Goal: Information Seeking & Learning: Learn about a topic

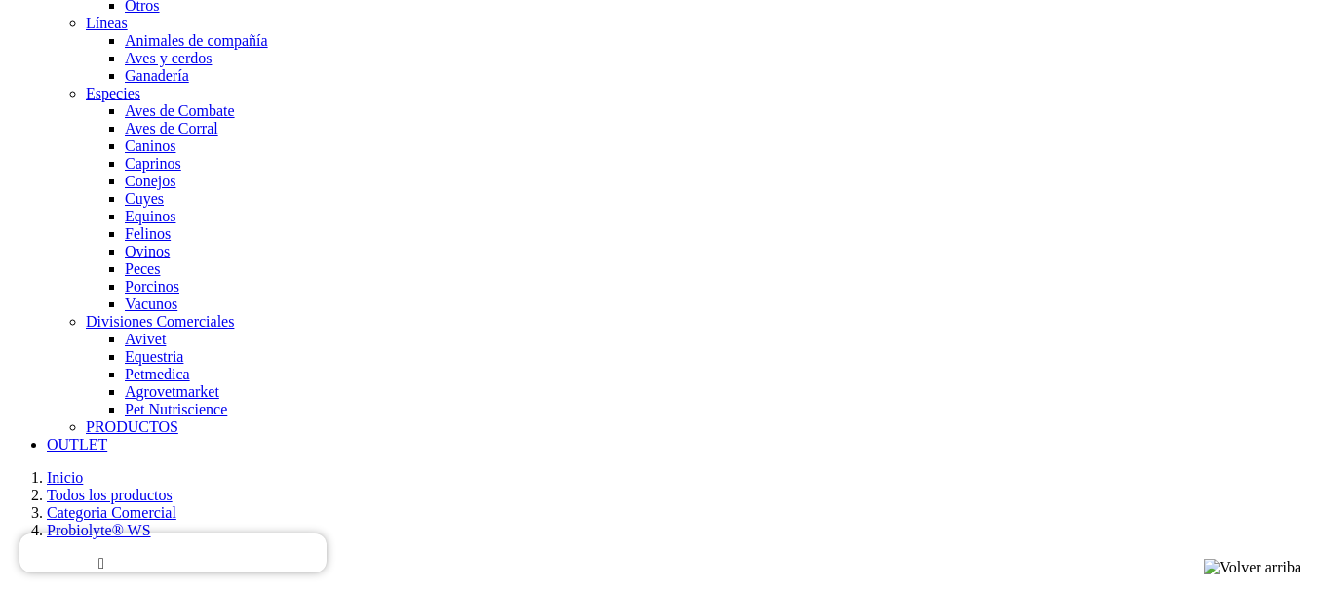
scroll to position [1657, 0]
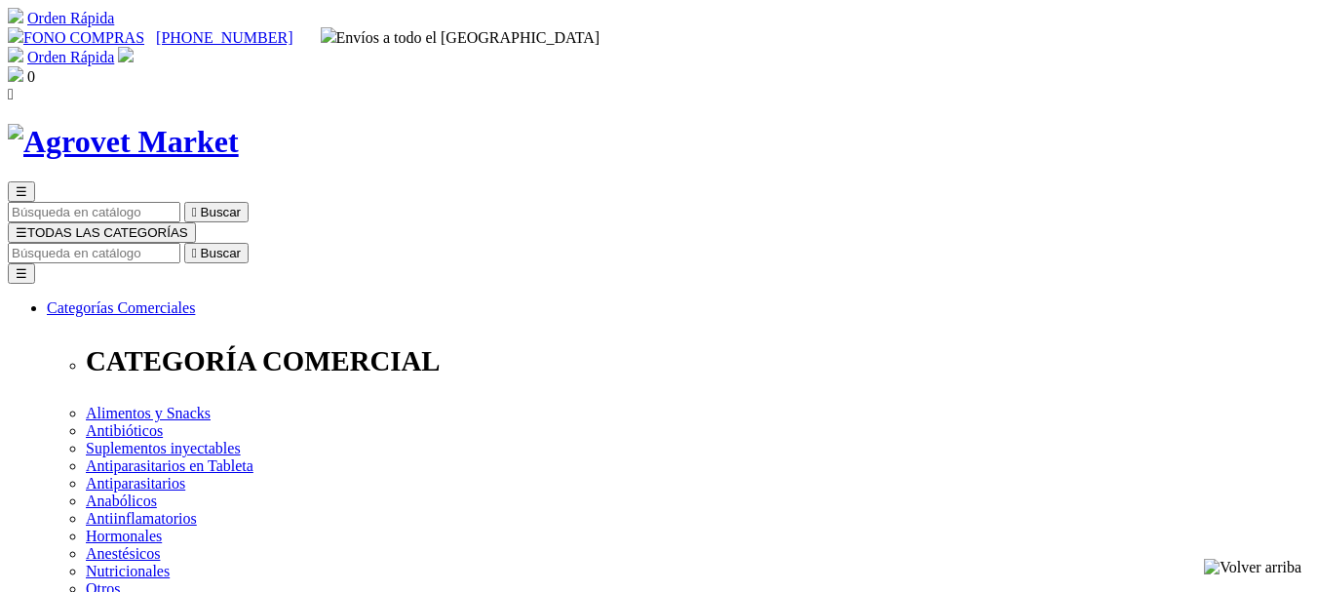
select select "19"
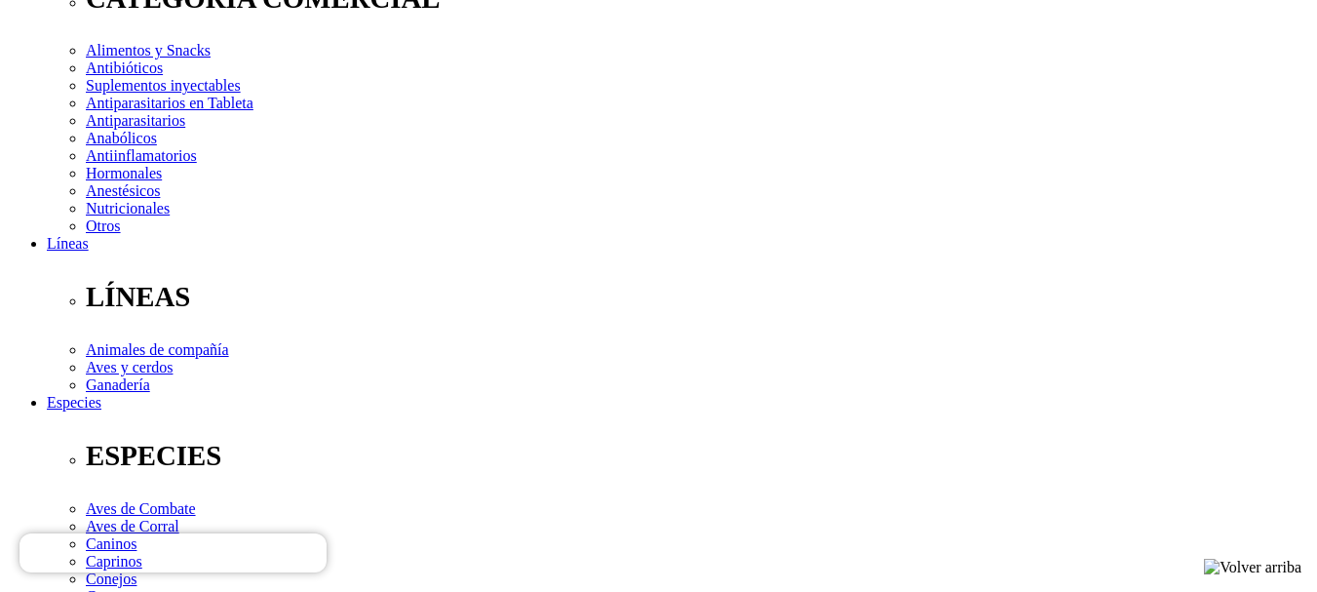
scroll to position [292, 0]
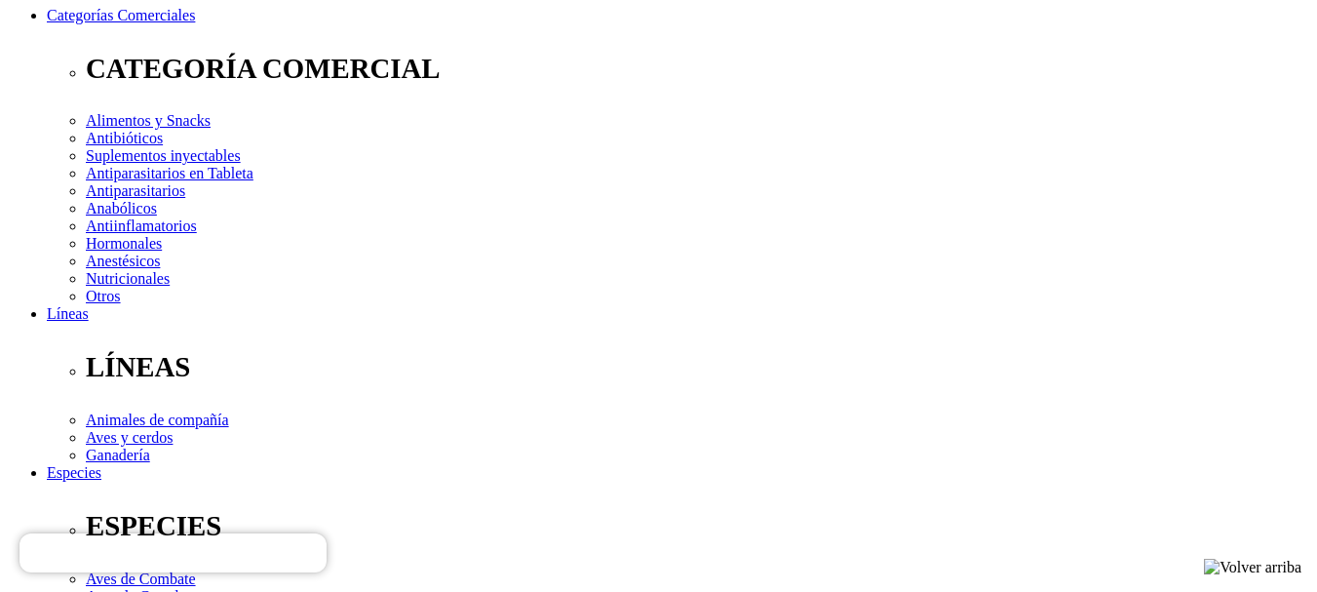
select select "19"
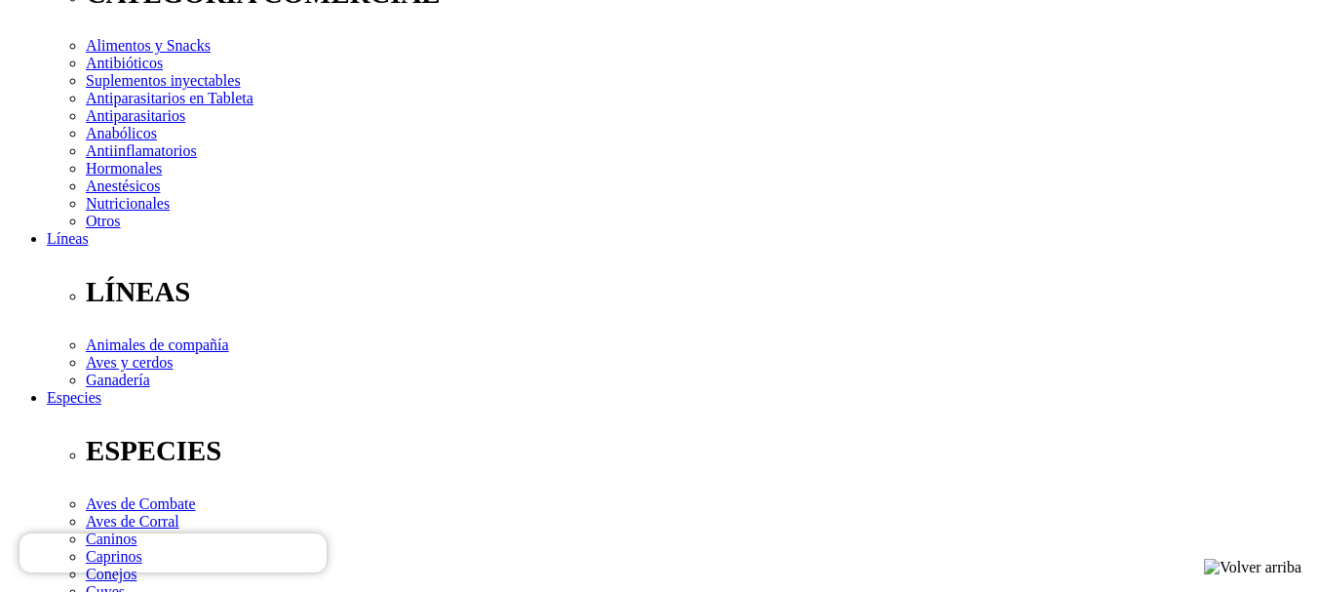
scroll to position [487, 0]
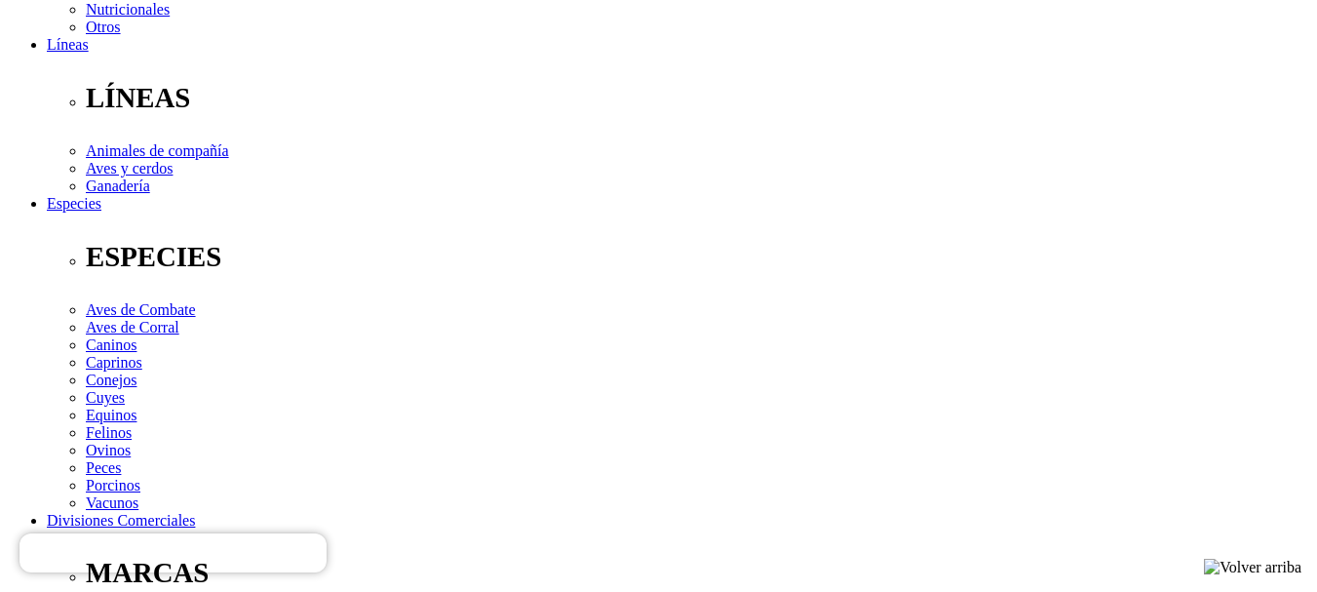
scroll to position [780, 0]
